Goal: Find specific page/section: Find specific page/section

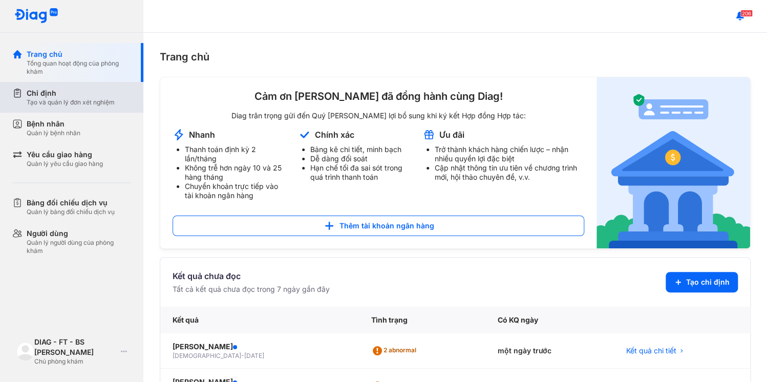
click at [104, 84] on div "Chỉ định Tạo và quản lý đơn xét nghiệm" at bounding box center [77, 97] width 131 height 31
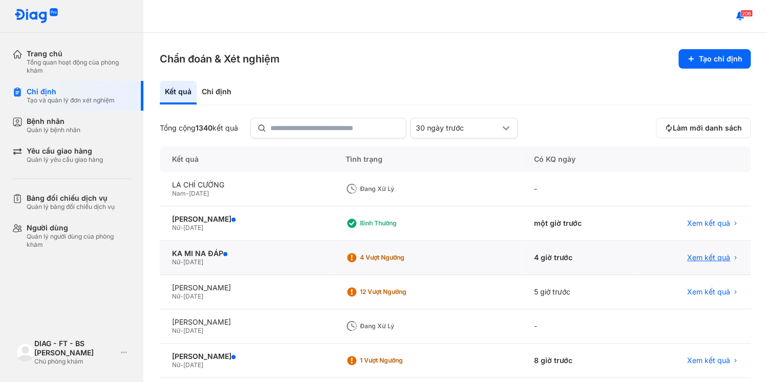
click at [713, 253] on span "Xem kết quả" at bounding box center [708, 257] width 43 height 9
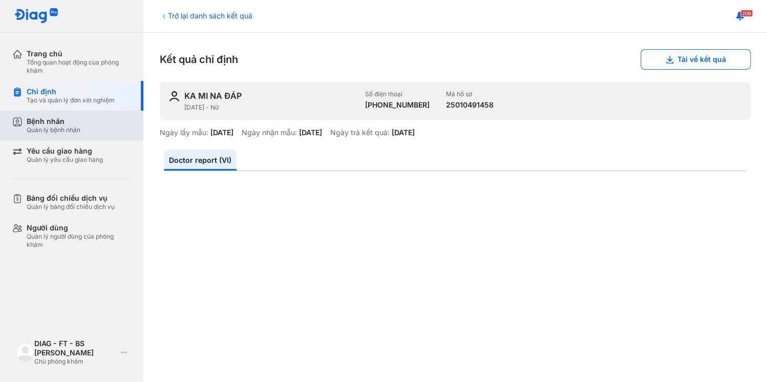
click at [69, 117] on div "Bệnh nhân Quản lý bệnh nhân" at bounding box center [79, 125] width 104 height 17
